Goal: Transaction & Acquisition: Purchase product/service

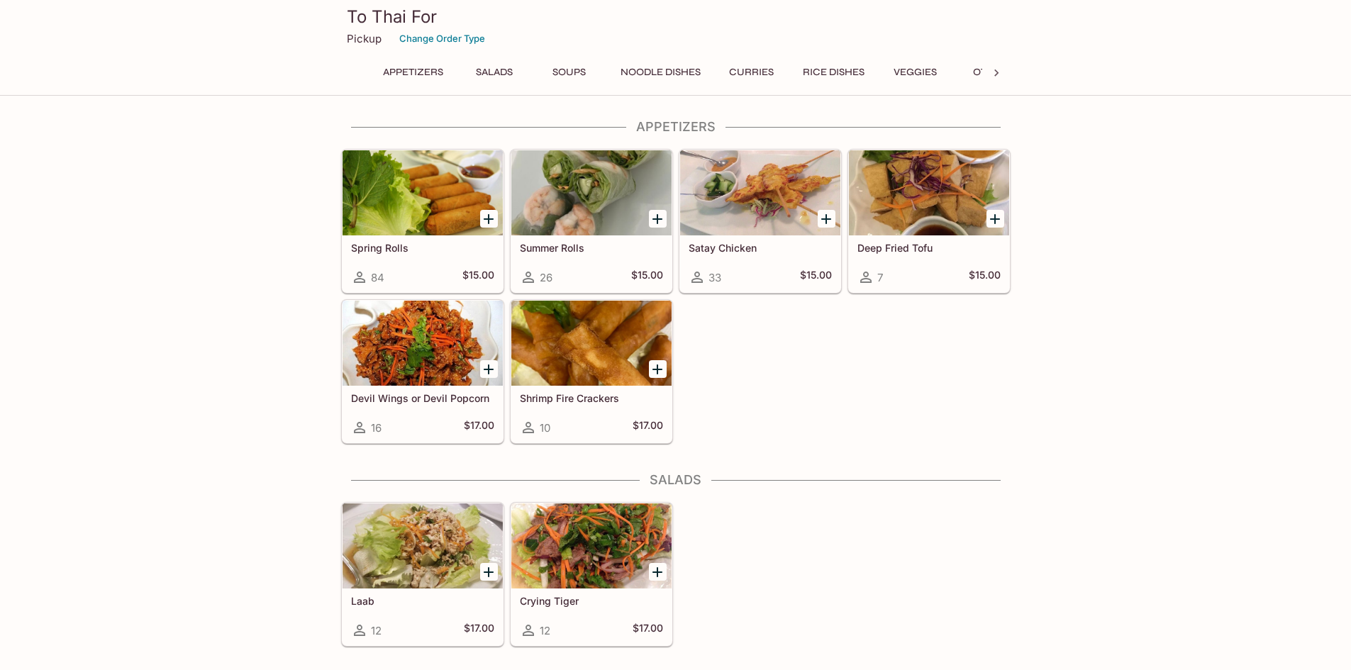
click at [608, 254] on div "Summer Rolls 26 $15.00" at bounding box center [591, 263] width 160 height 57
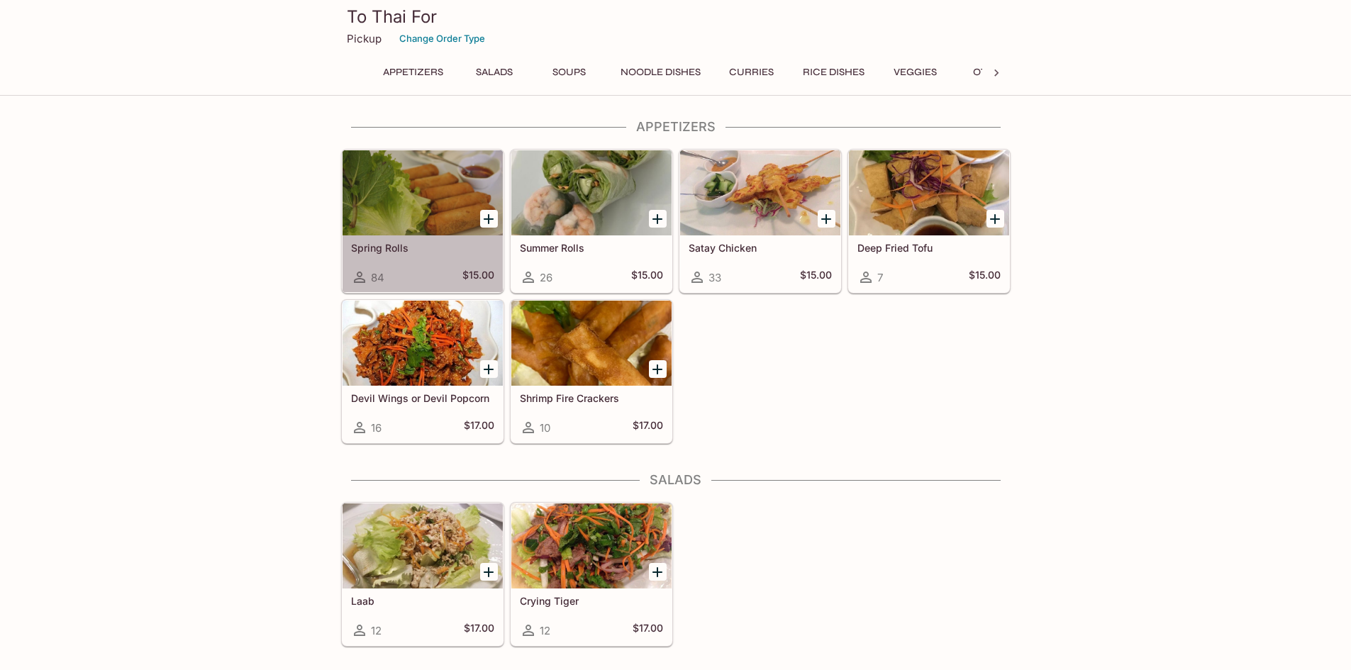
click at [409, 218] on div at bounding box center [423, 192] width 160 height 85
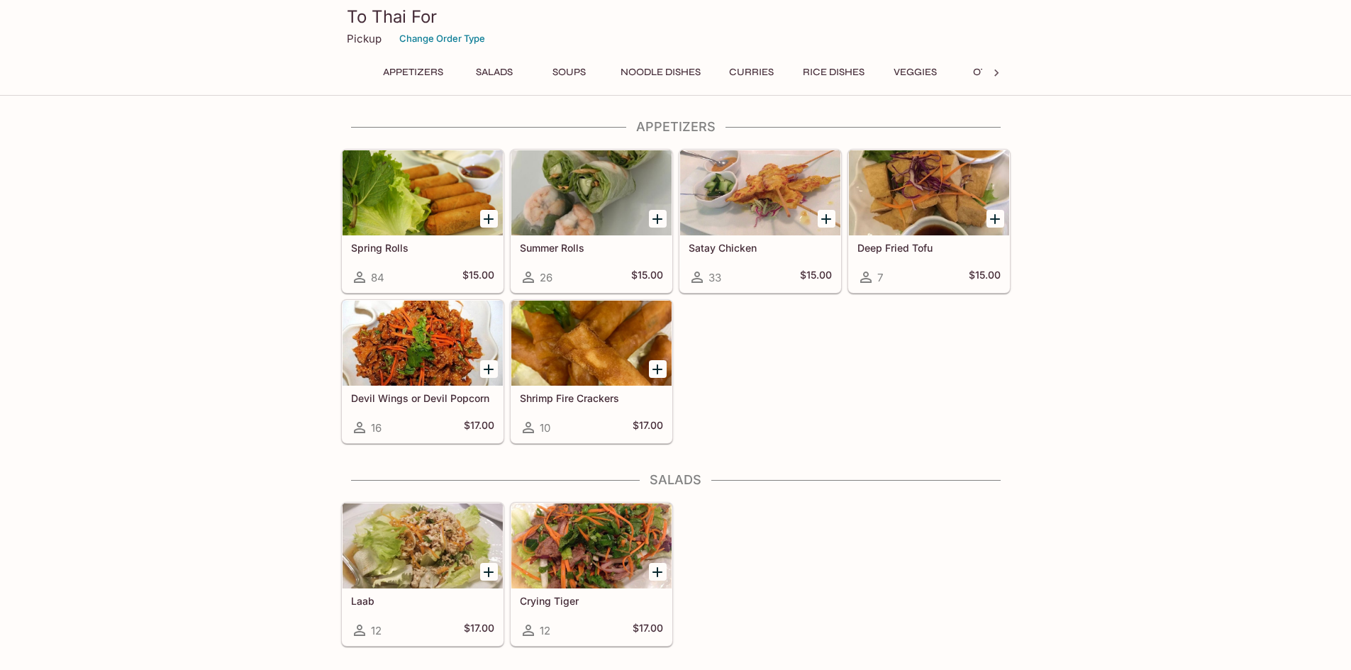
click at [577, 221] on div at bounding box center [591, 192] width 160 height 85
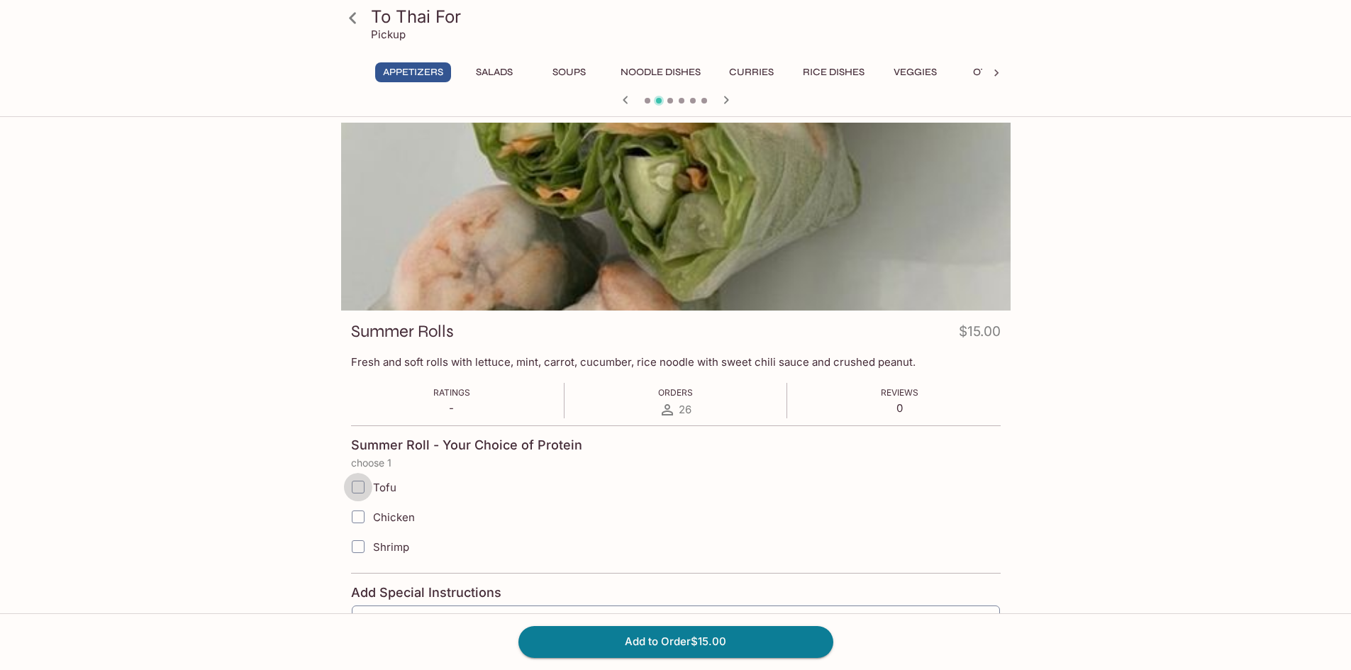
click at [364, 485] on input "Tofu" at bounding box center [358, 487] width 28 height 28
checkbox input "true"
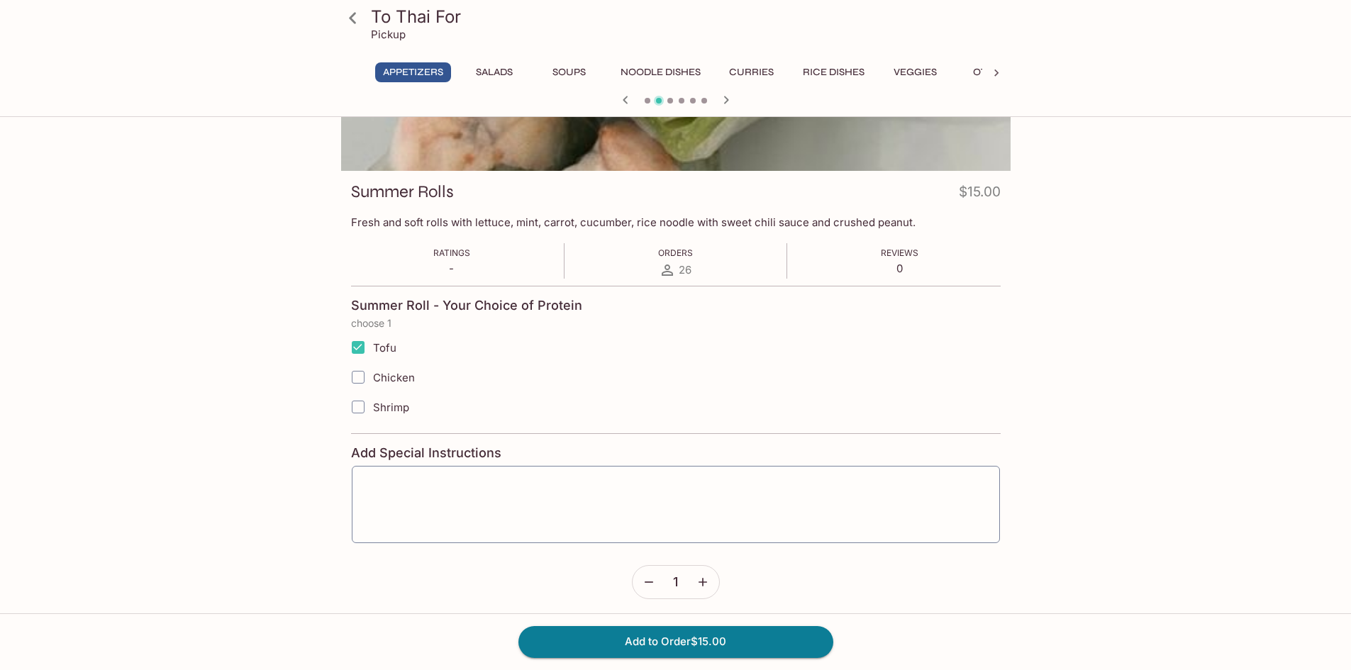
scroll to position [142, 0]
click at [673, 642] on button "Add to Order $15.00" at bounding box center [675, 641] width 315 height 31
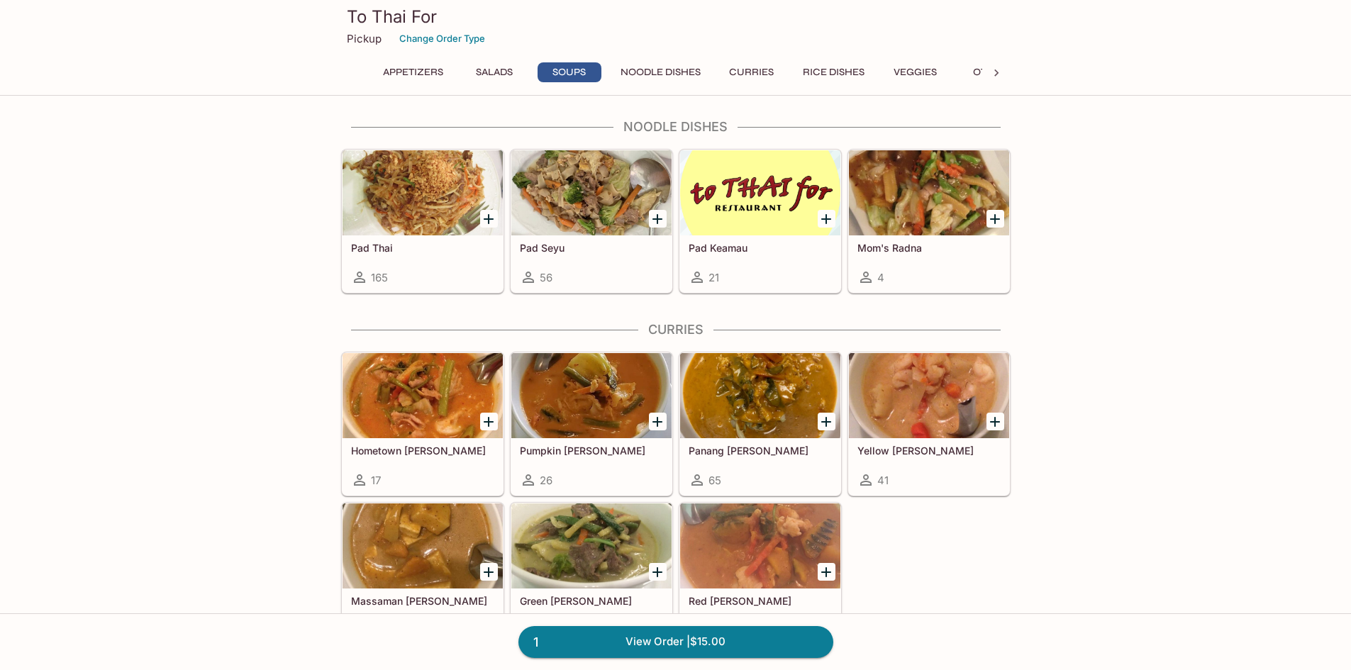
scroll to position [780, 0]
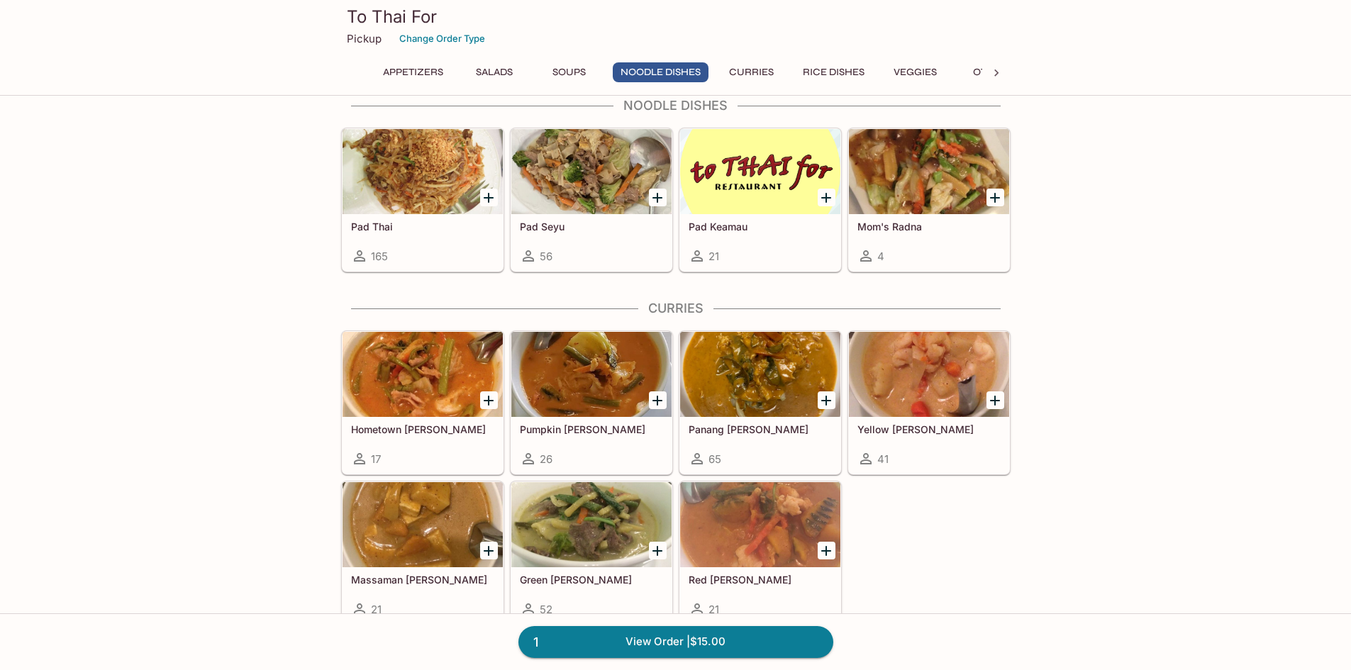
click at [563, 533] on div at bounding box center [591, 524] width 160 height 85
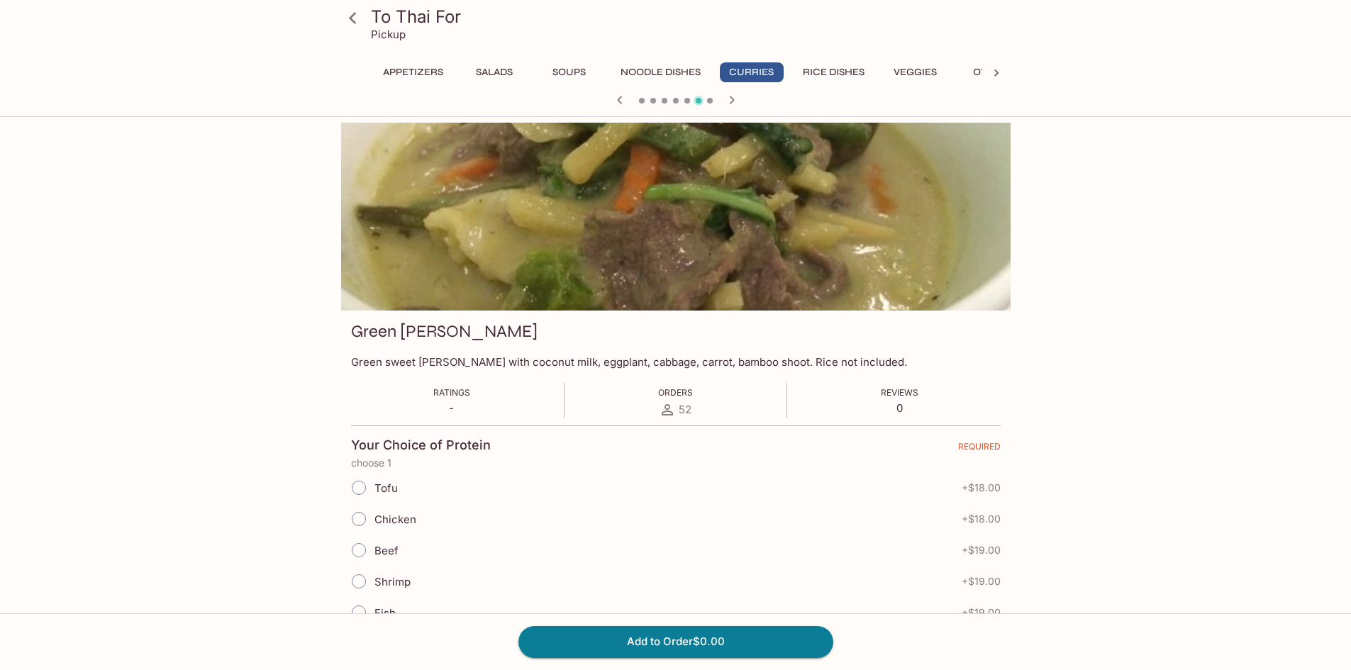
click at [362, 518] on input "Chicken" at bounding box center [359, 519] width 30 height 30
radio input "true"
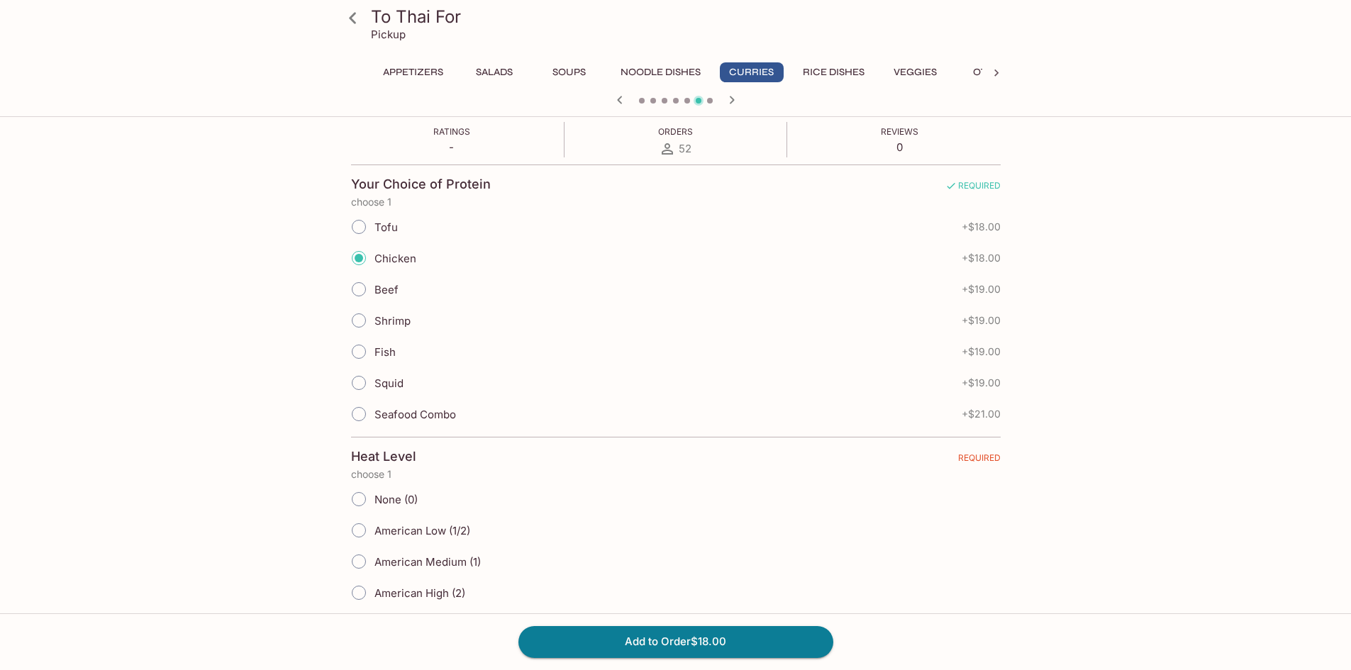
scroll to position [284, 0]
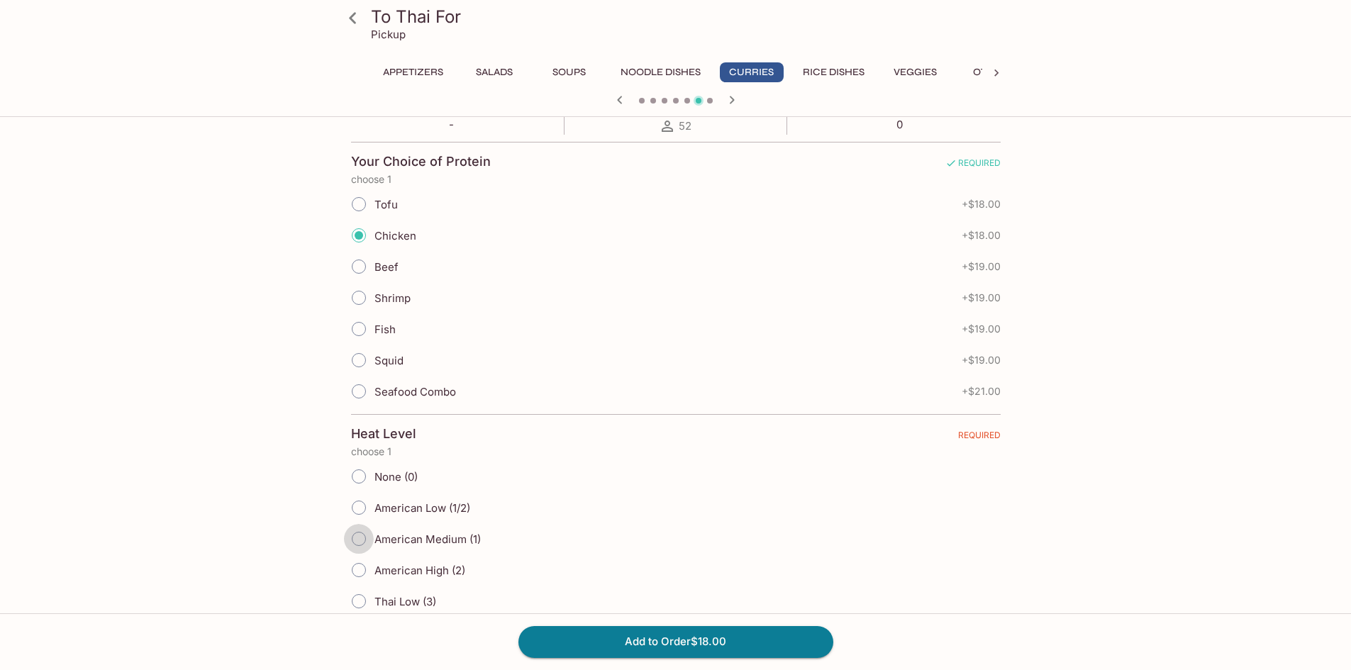
click at [363, 536] on input "American Medium (1)" at bounding box center [359, 539] width 30 height 30
radio input "true"
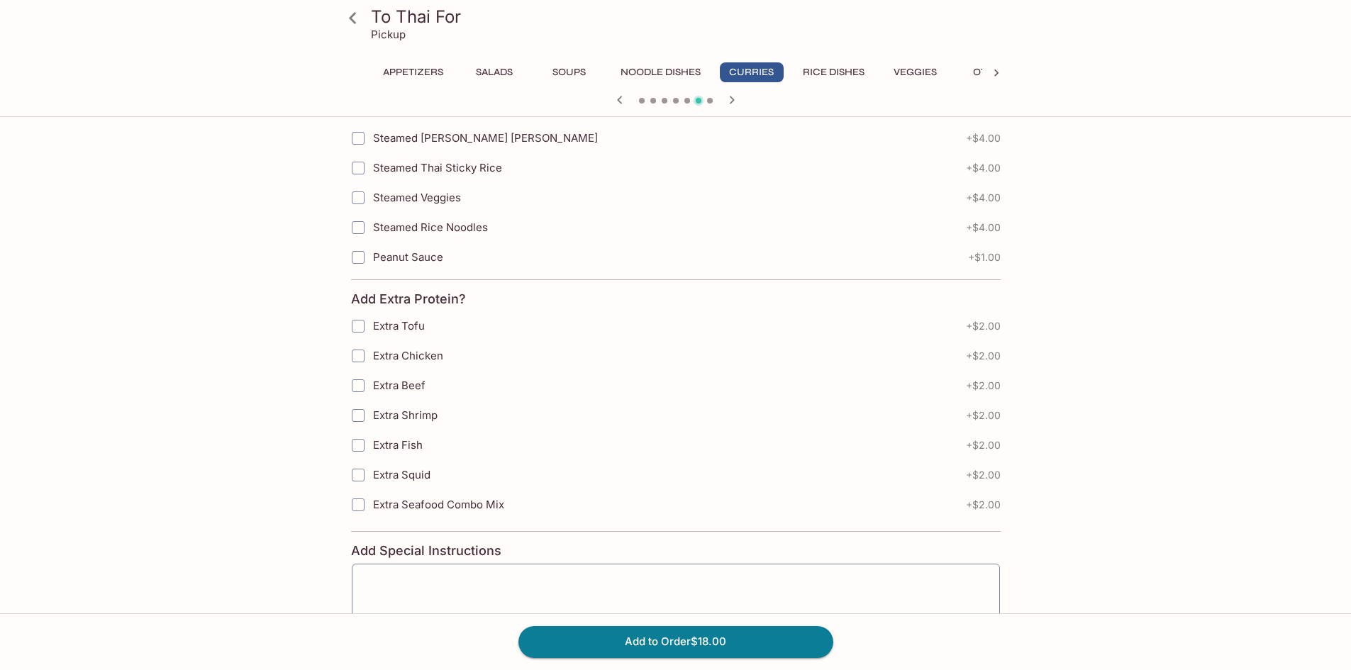
scroll to position [922, 0]
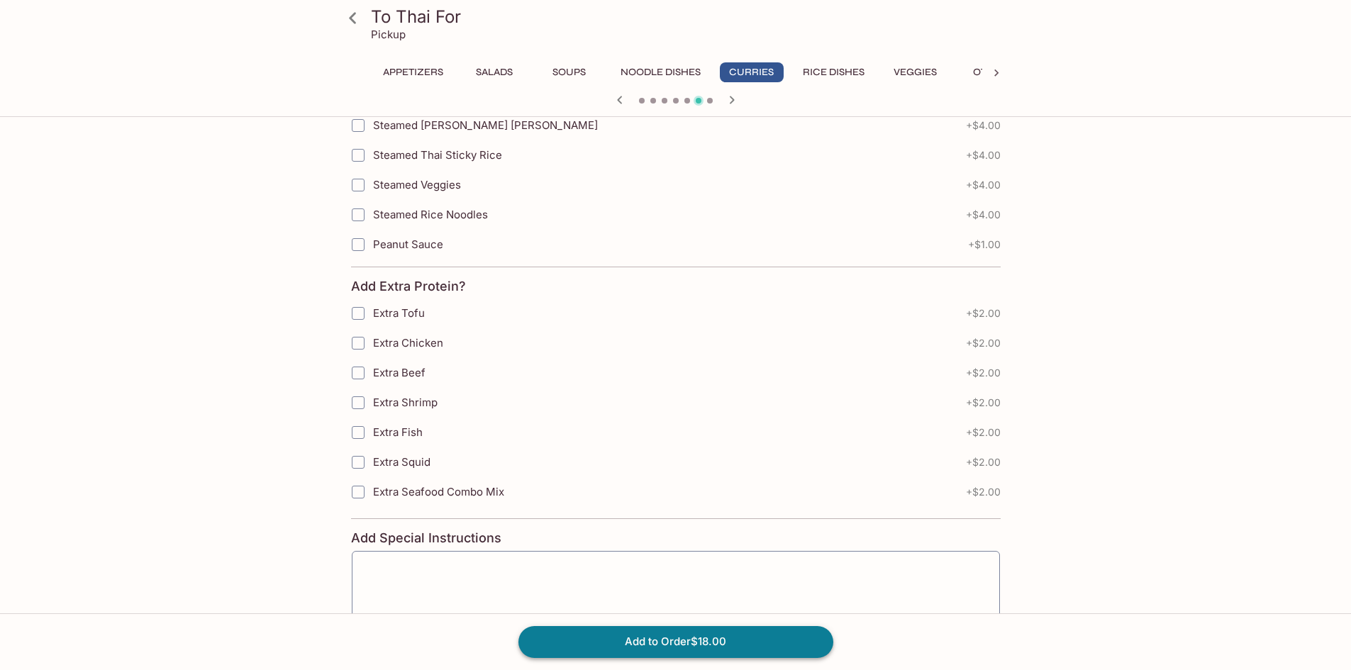
click at [695, 643] on button "Add to Order $18.00" at bounding box center [675, 641] width 315 height 31
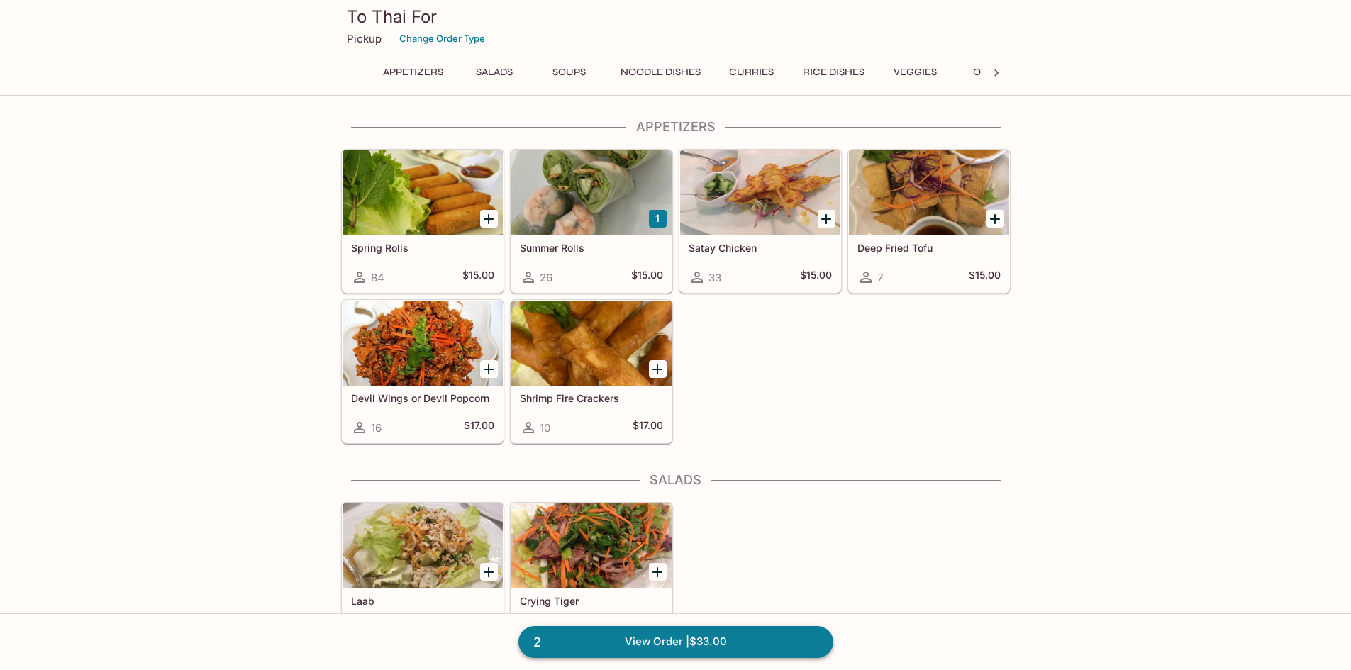
click at [709, 639] on link "2 View Order | $33.00" at bounding box center [675, 641] width 315 height 31
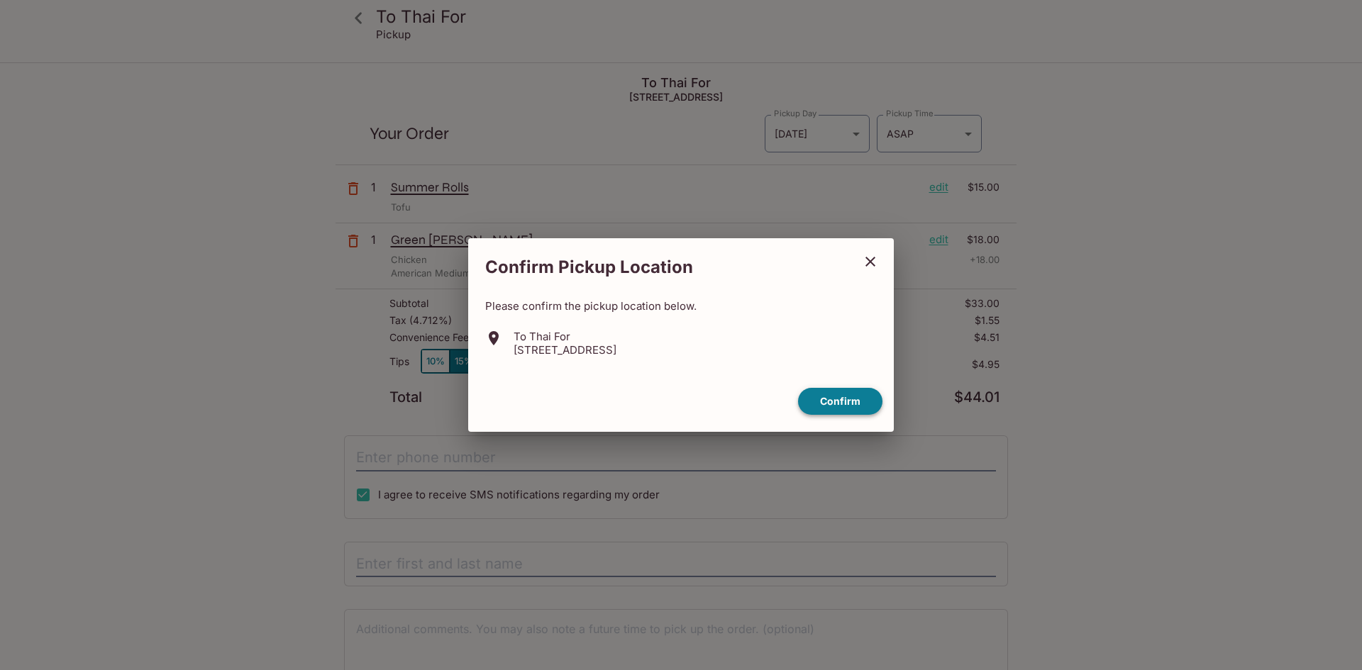
click at [844, 397] on button "Confirm" at bounding box center [840, 402] width 84 height 28
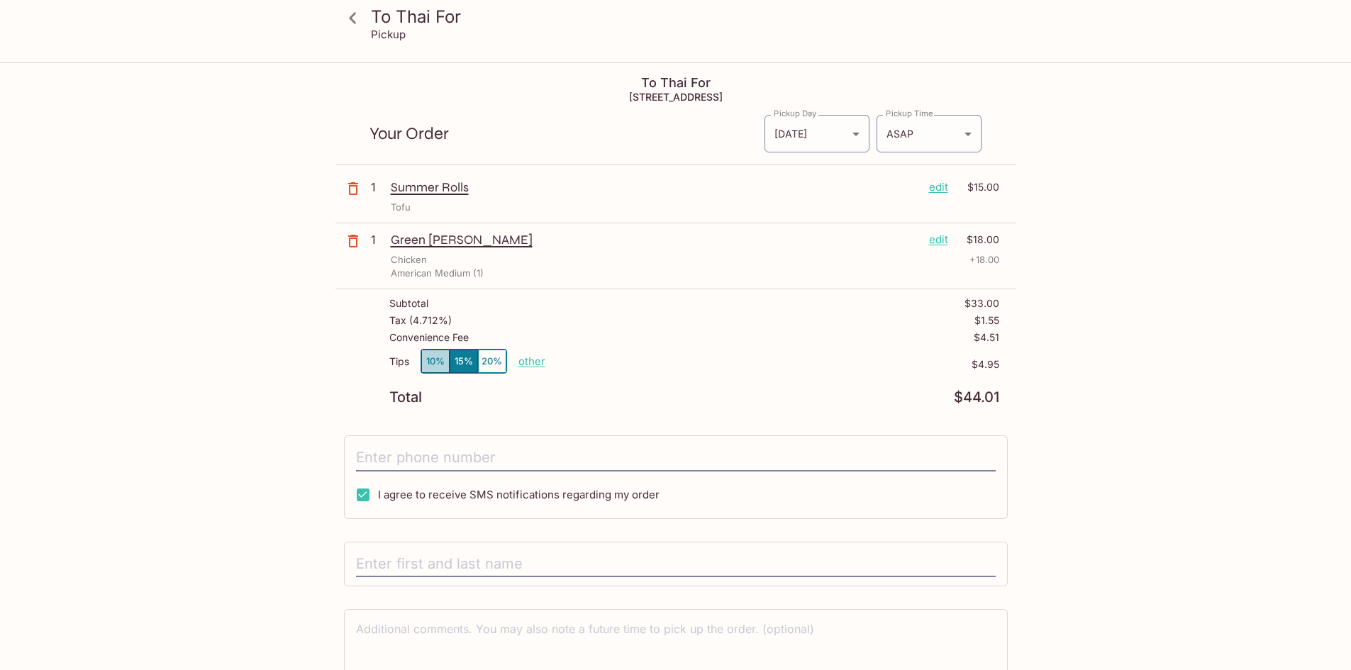
click at [435, 360] on button "10%" at bounding box center [435, 361] width 28 height 23
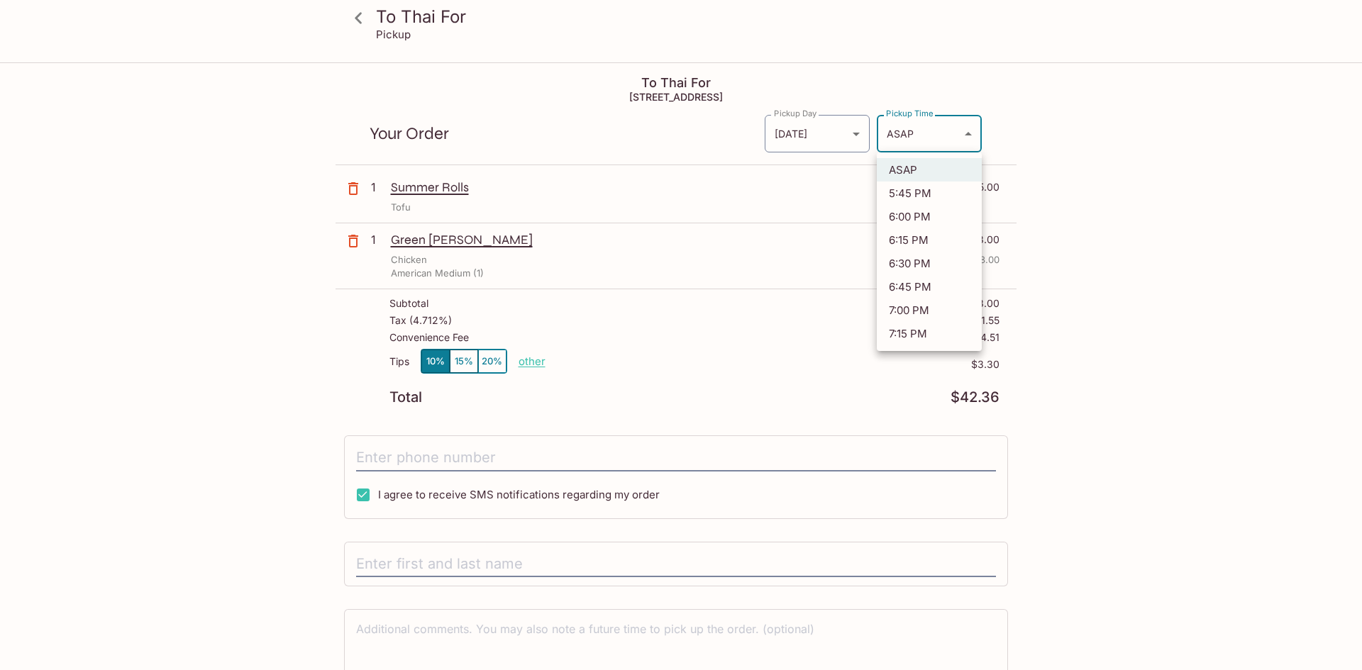
click at [969, 133] on body "To Thai For Pickup To Thai For [STREET_ADDRESS] Your Order Pickup Day [DATE] [D…" at bounding box center [681, 399] width 1362 height 670
click at [914, 211] on li "6:00 PM" at bounding box center [929, 216] width 105 height 23
type input "[DATE]T04:00:04.000000Z"
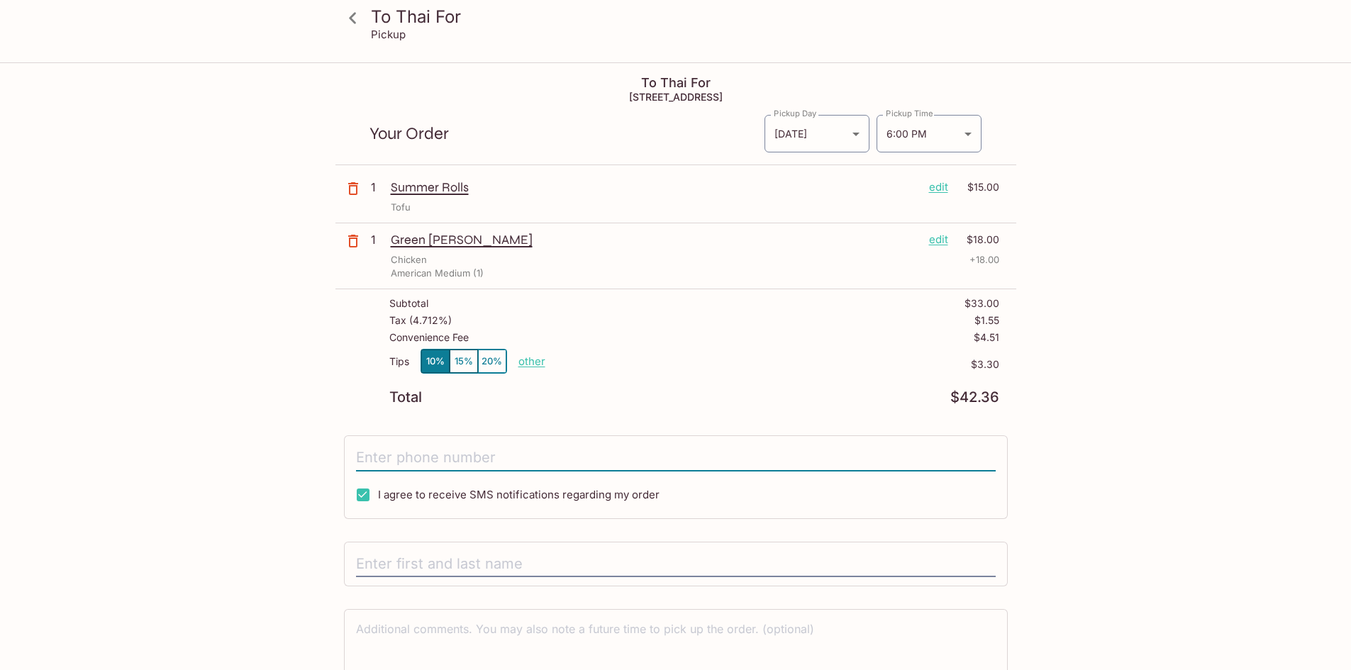
click at [370, 451] on input "tel" at bounding box center [676, 458] width 640 height 27
type input "[PHONE_NUMBER]"
click at [429, 561] on input "text" at bounding box center [676, 564] width 640 height 27
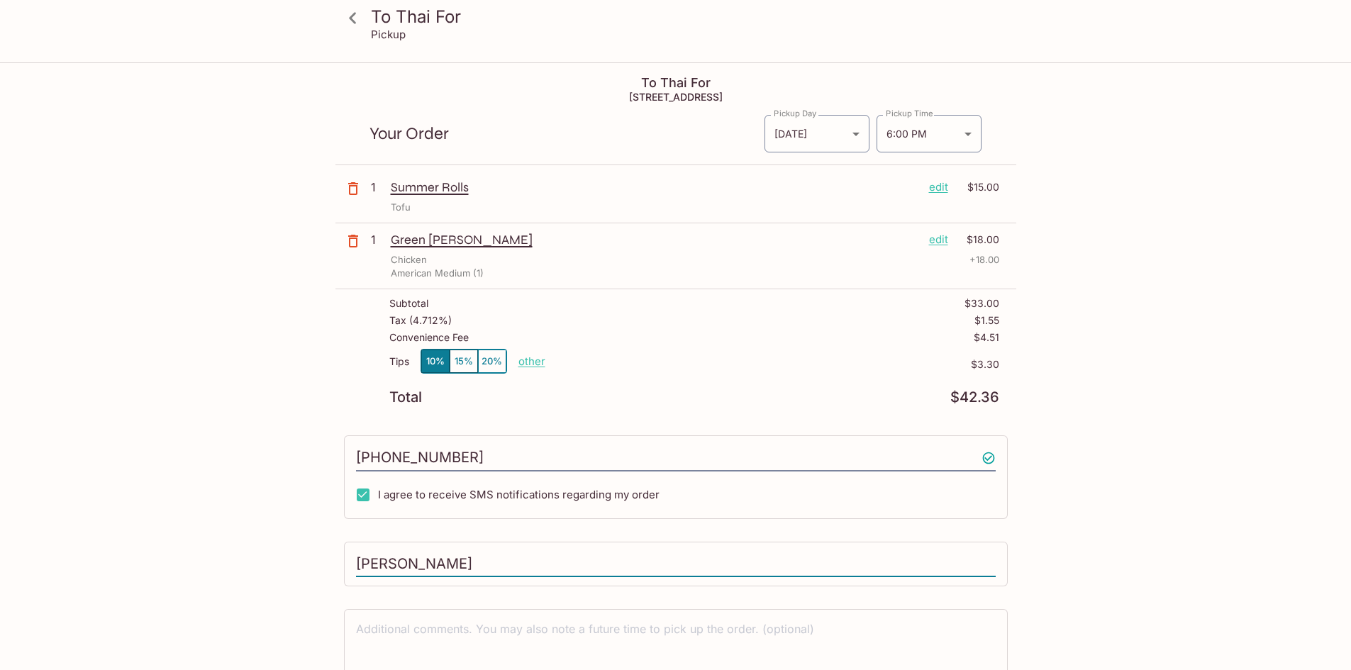
scroll to position [71, 0]
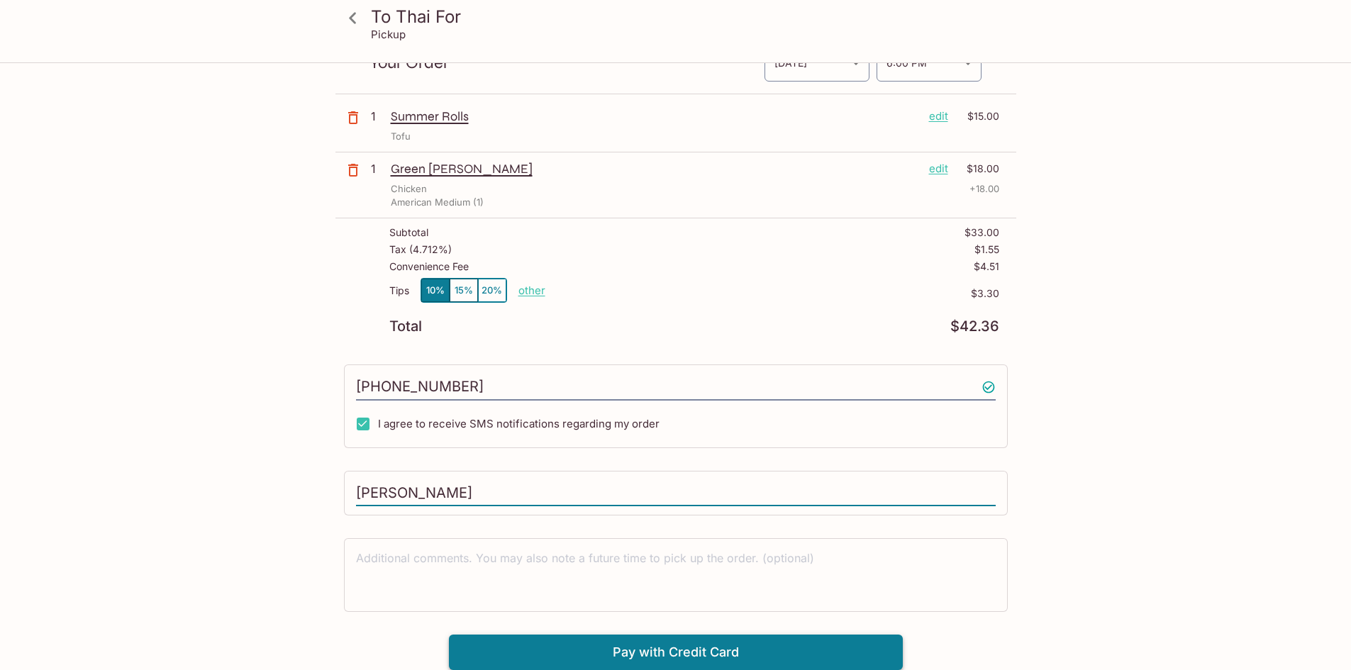
type input "[PERSON_NAME]"
click at [726, 653] on button "Pay with Credit Card" at bounding box center [676, 652] width 454 height 35
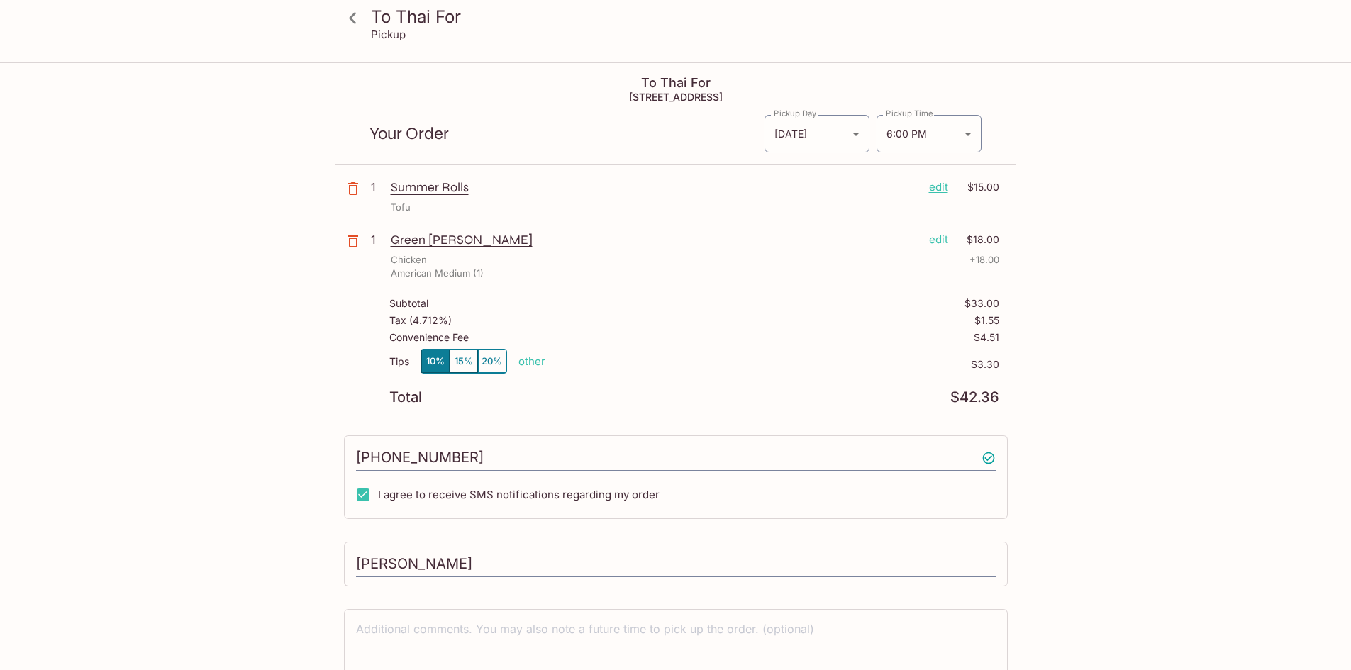
scroll to position [284, 0]
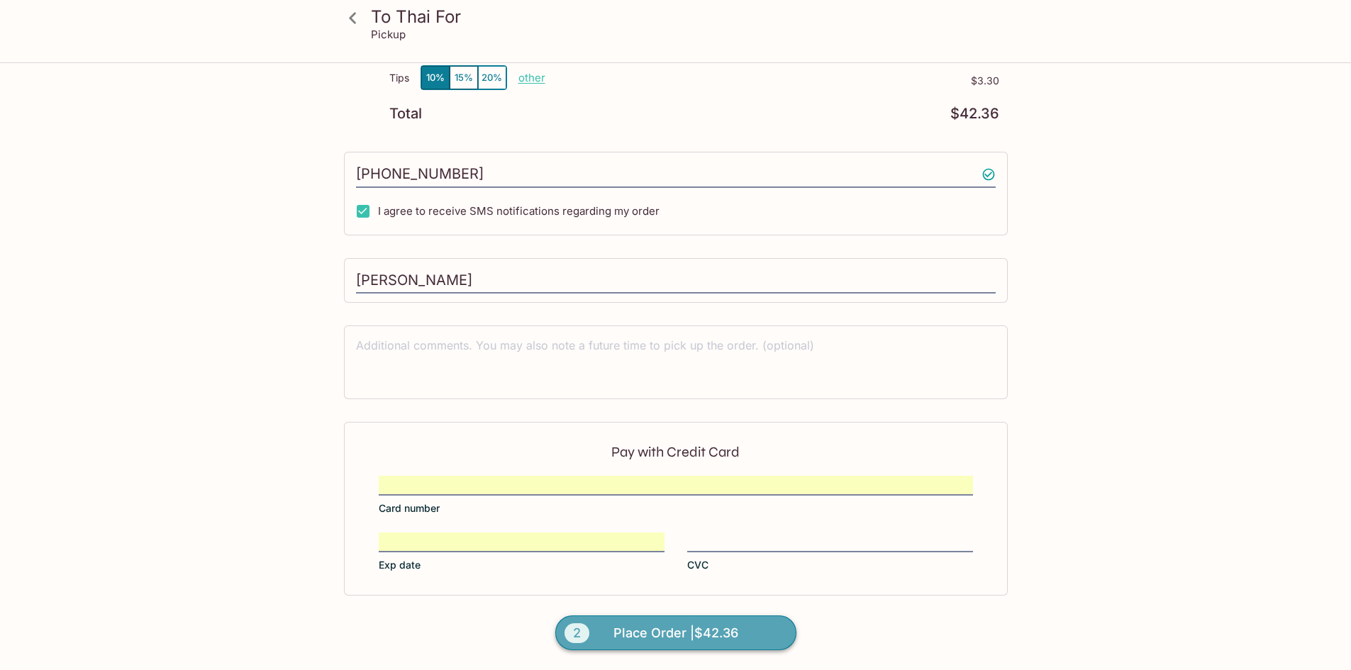
click at [689, 628] on span "Place Order | $42.36" at bounding box center [676, 633] width 125 height 23
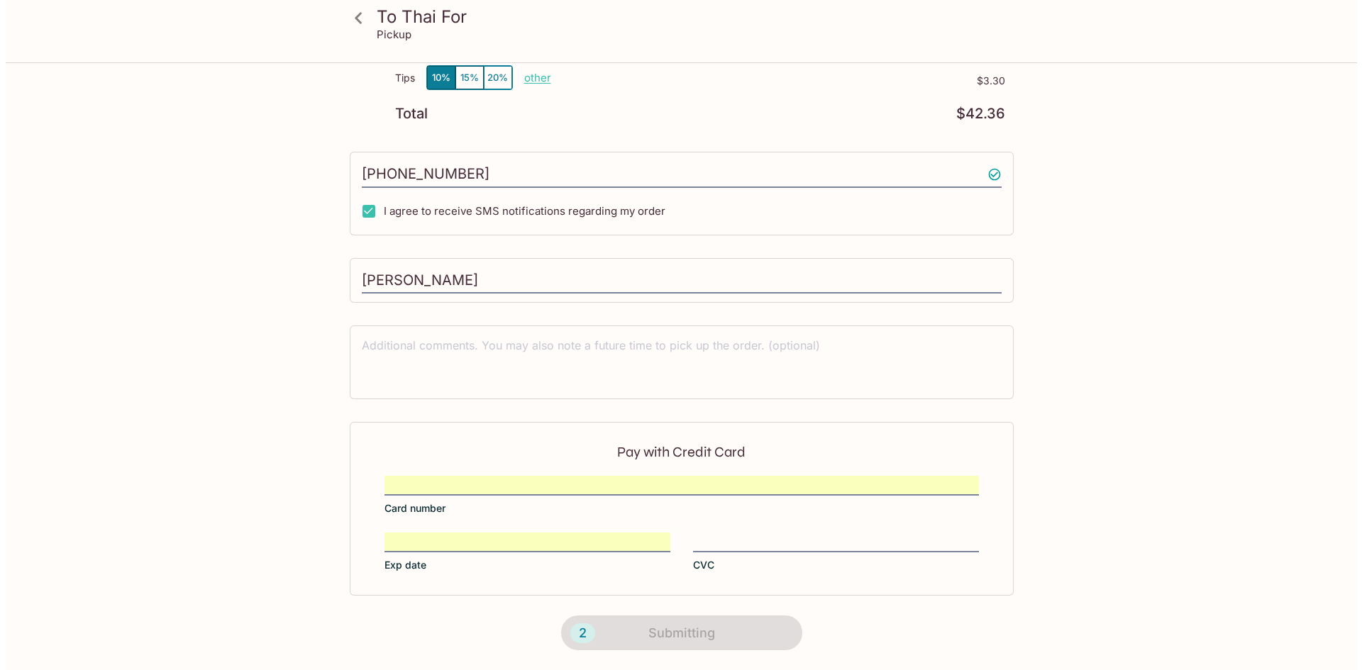
scroll to position [0, 0]
